Goal: Navigation & Orientation: Find specific page/section

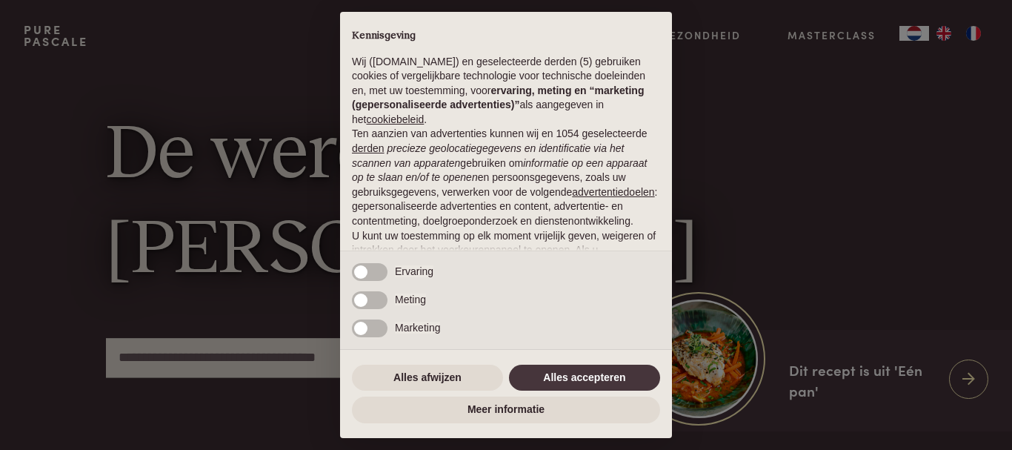
click at [575, 381] on button "Alles accepteren" at bounding box center [584, 378] width 151 height 27
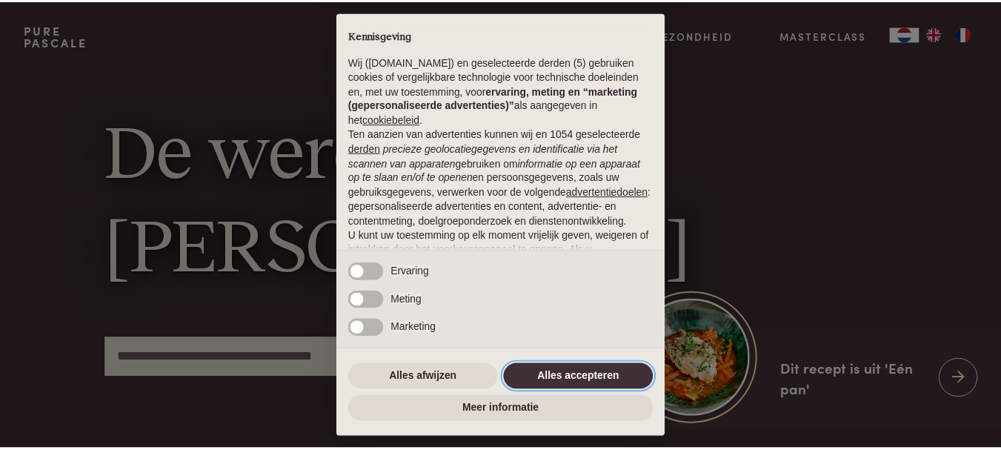
scroll to position [146, 0]
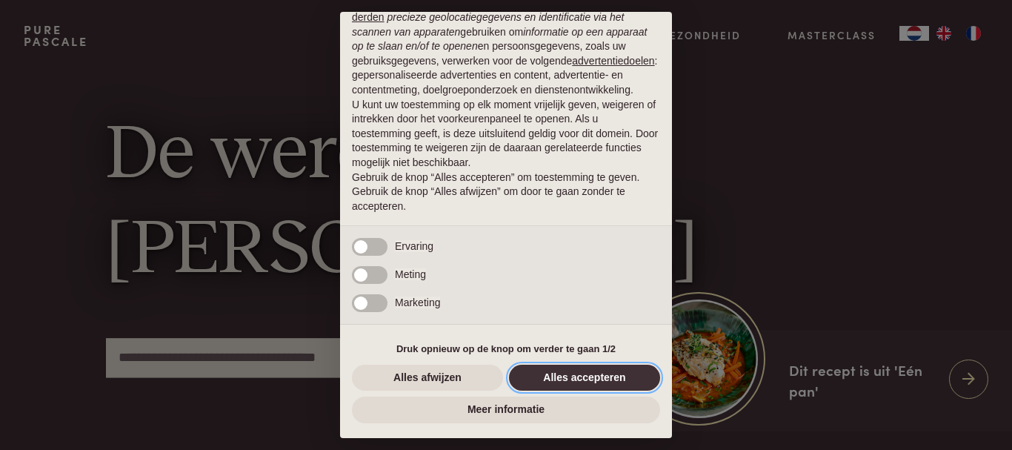
click at [589, 379] on button "Alles accepteren" at bounding box center [584, 378] width 151 height 27
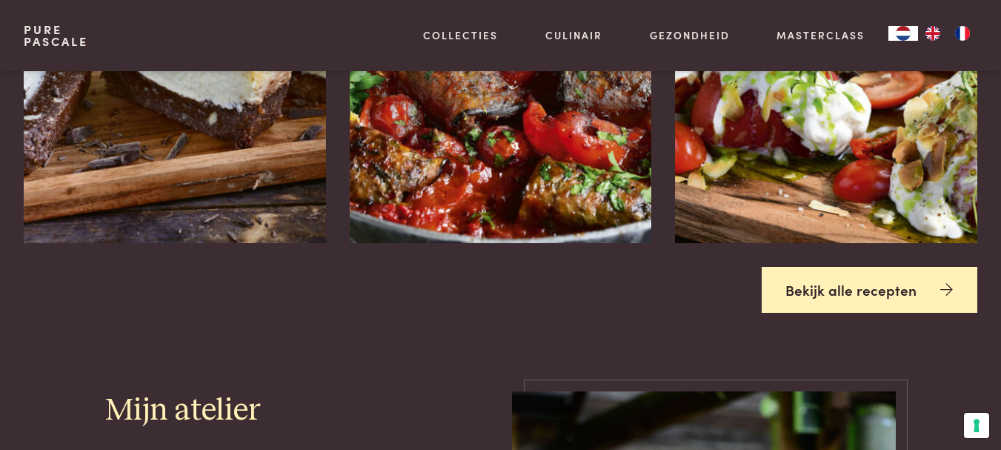
scroll to position [1774, 0]
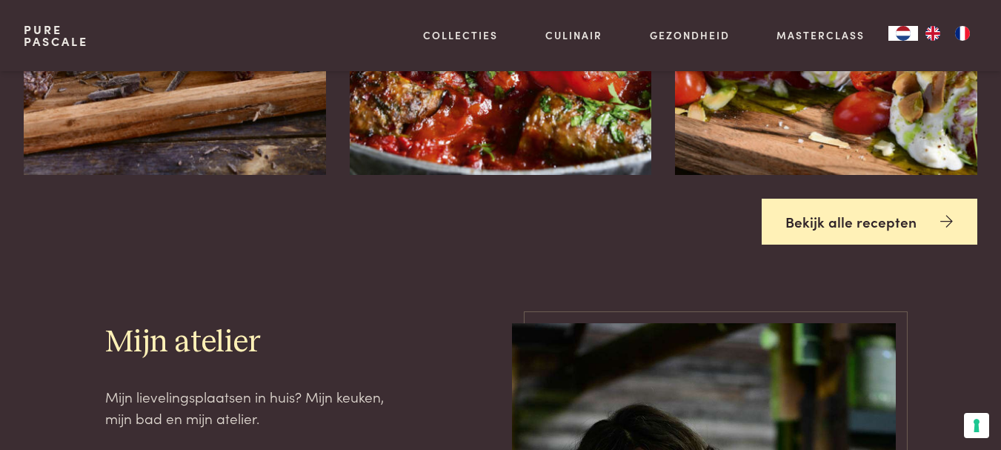
click at [902, 223] on link "Bekijk alle recepten" at bounding box center [870, 222] width 216 height 47
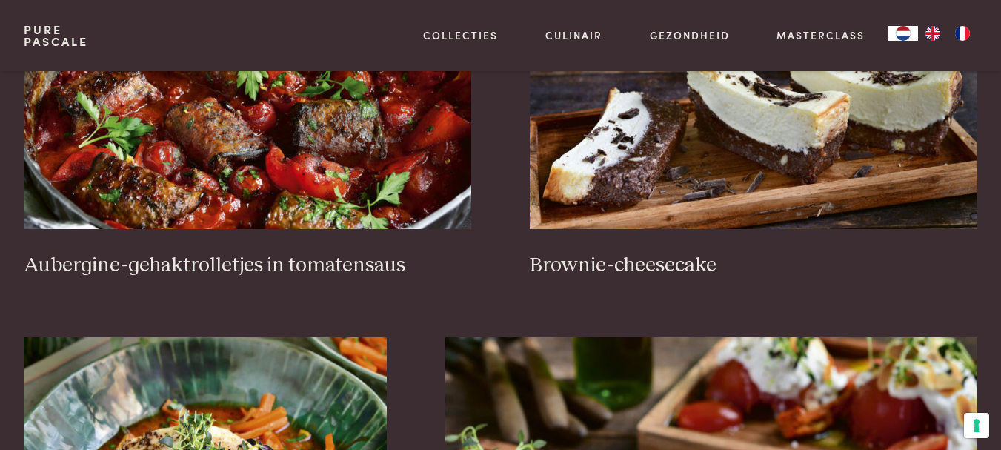
scroll to position [545, 0]
